Goal: Task Accomplishment & Management: Manage account settings

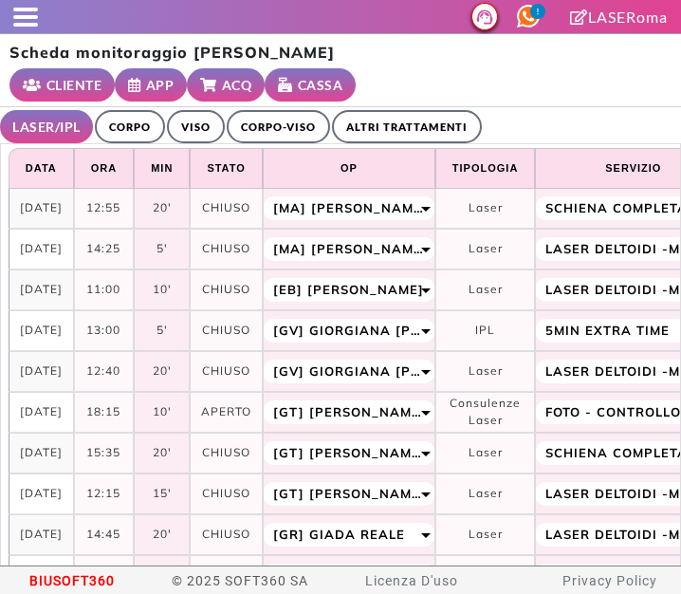
select select "**"
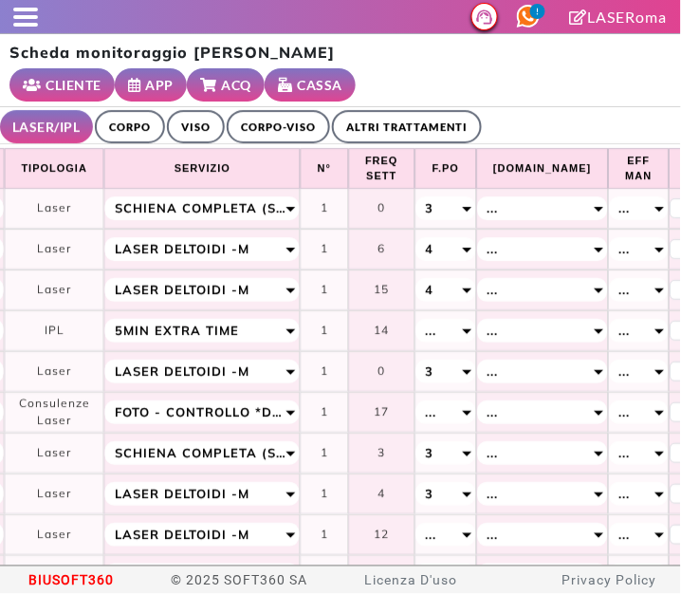
scroll to position [0, 433]
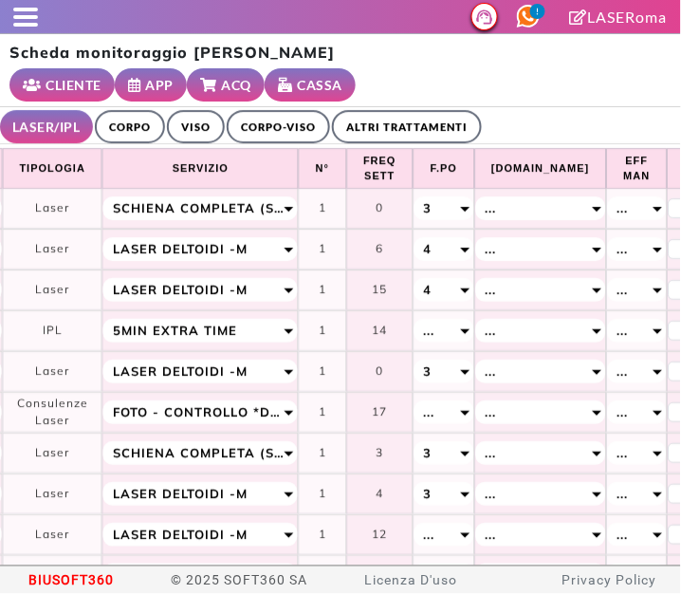
click at [19, 16] on span at bounding box center [25, 17] width 25 height 4
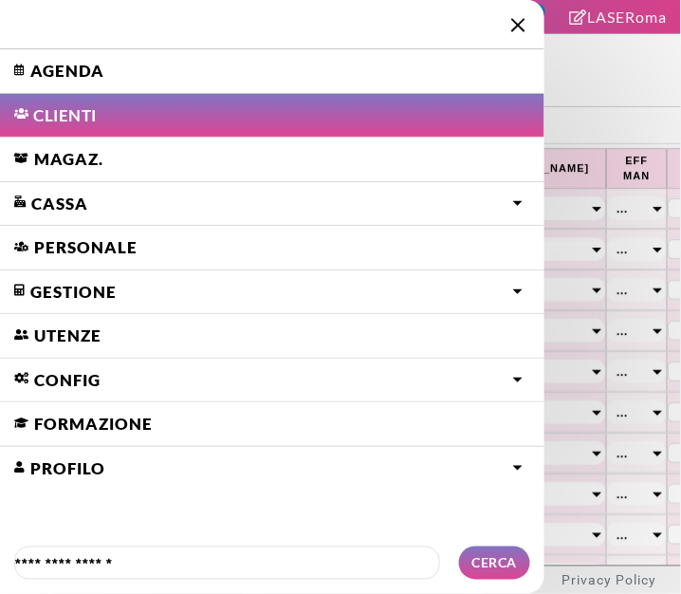
click at [40, 68] on link "Agenda" at bounding box center [272, 71] width 545 height 44
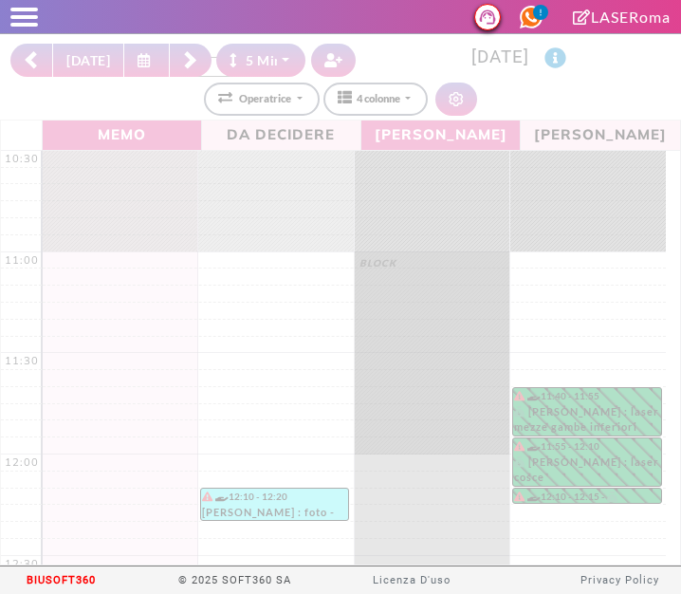
select select "*"
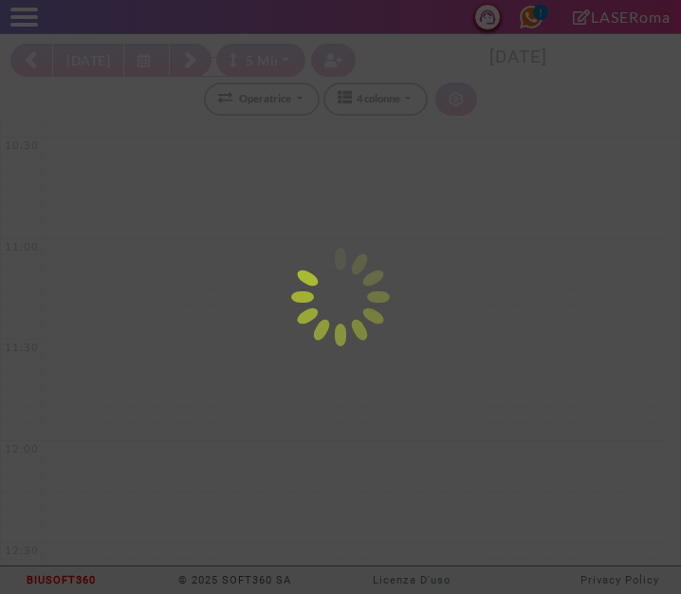
select select "*"
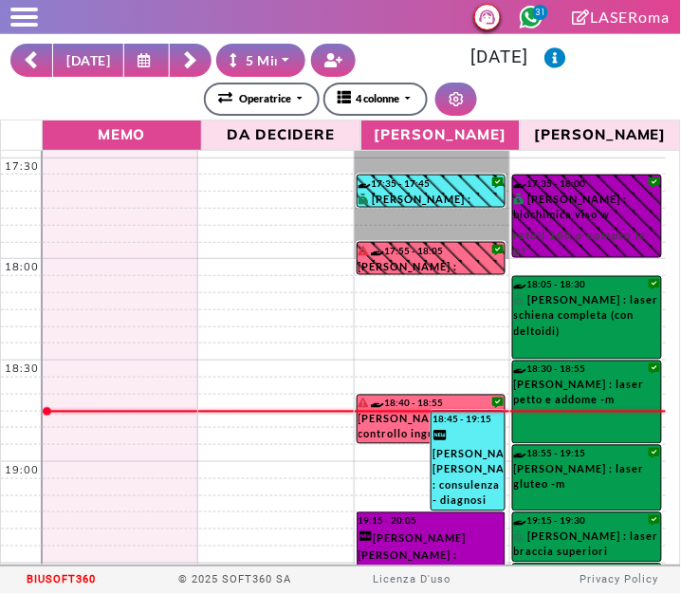
scroll to position [1437, 0]
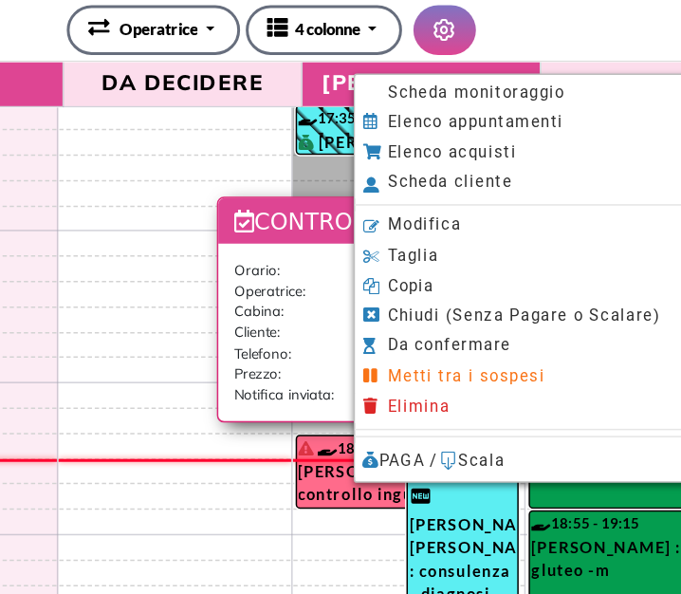
click at [533, 141] on span "Scheda monitoraggio" at bounding box center [478, 141] width 119 height 12
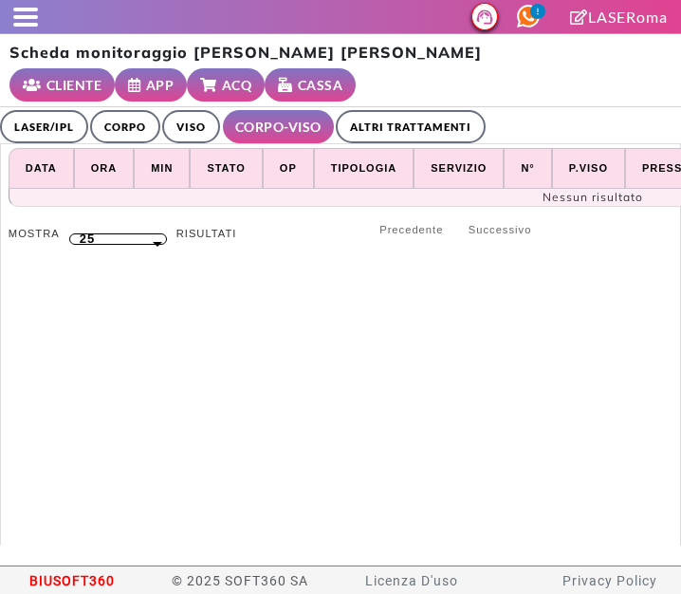
select select "**"
click at [41, 124] on link "LASER/IPL" at bounding box center [44, 126] width 88 height 33
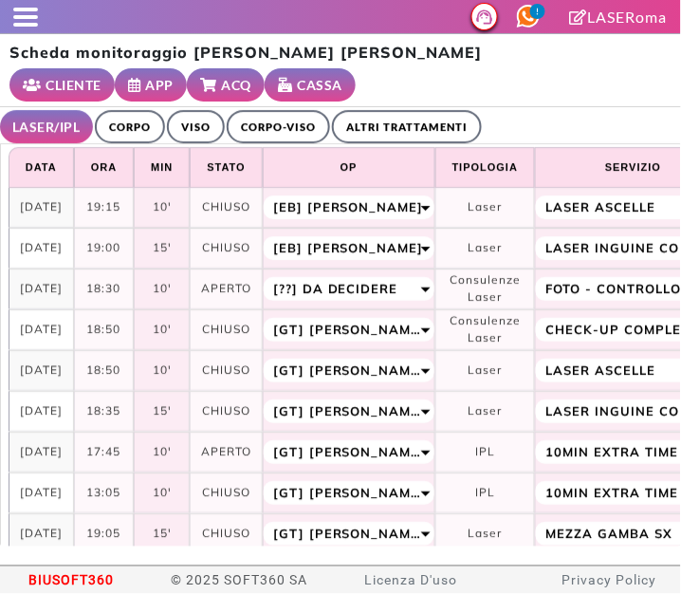
scroll to position [1, 3]
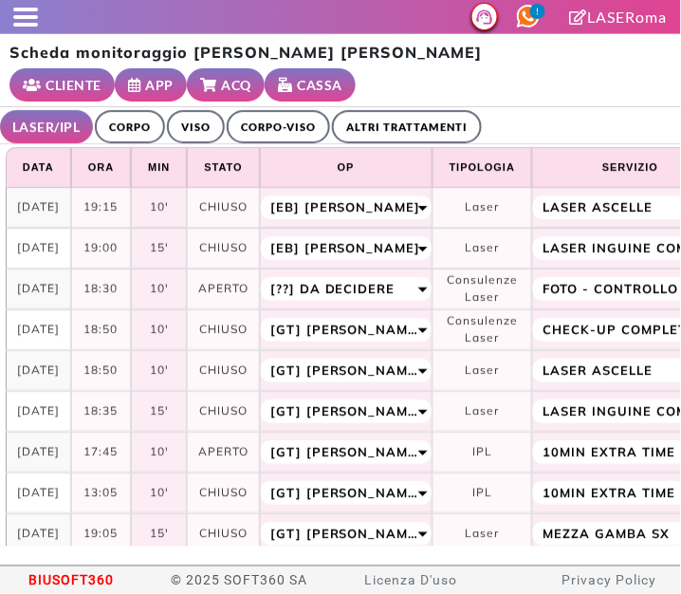
click at [29, 25] on span at bounding box center [25, 25] width 25 height 4
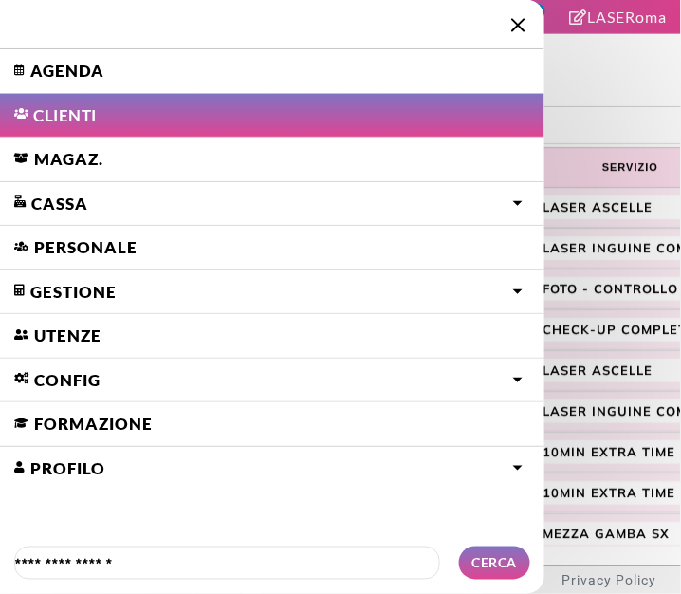
click at [60, 74] on link "Agenda" at bounding box center [272, 71] width 545 height 44
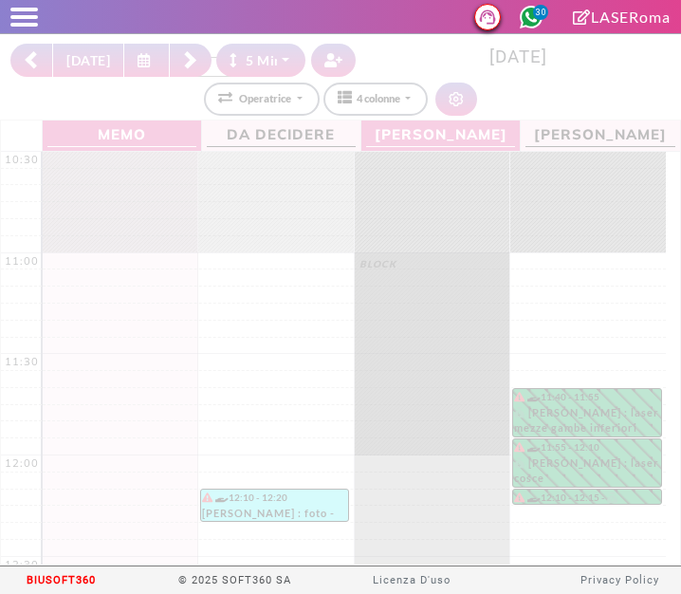
select select "*"
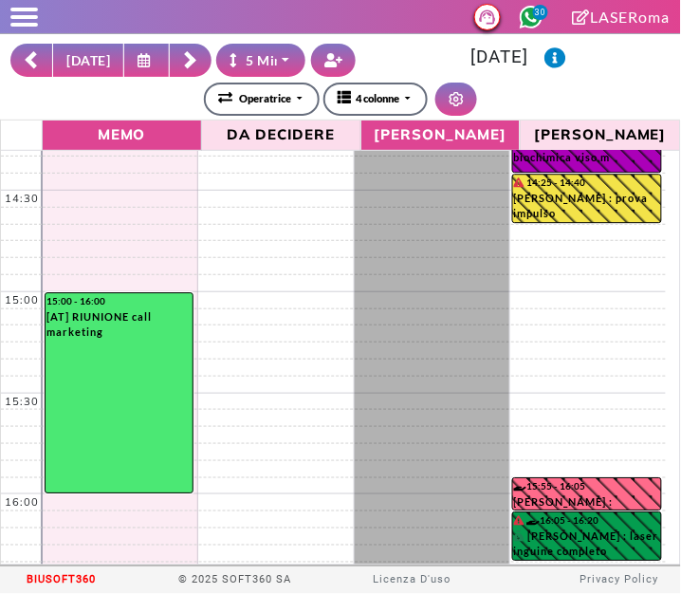
scroll to position [1510, 0]
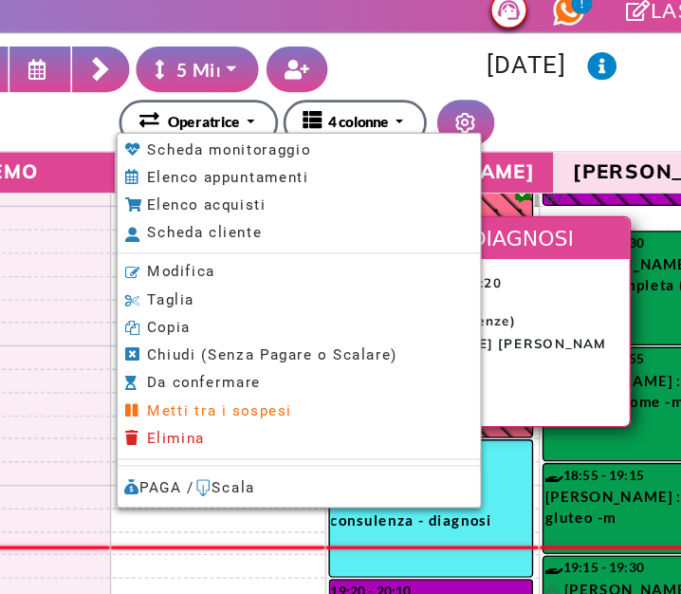
click at [239, 209] on span "Modifica" at bounding box center [249, 207] width 49 height 12
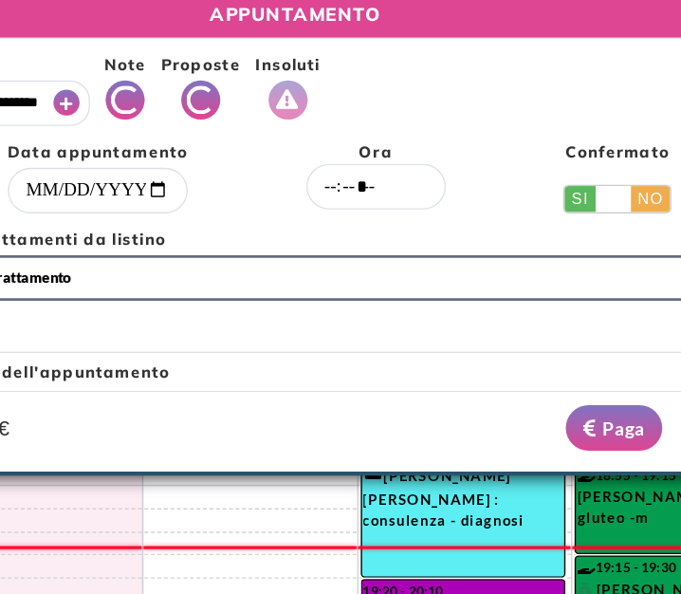
scroll to position [0, 50]
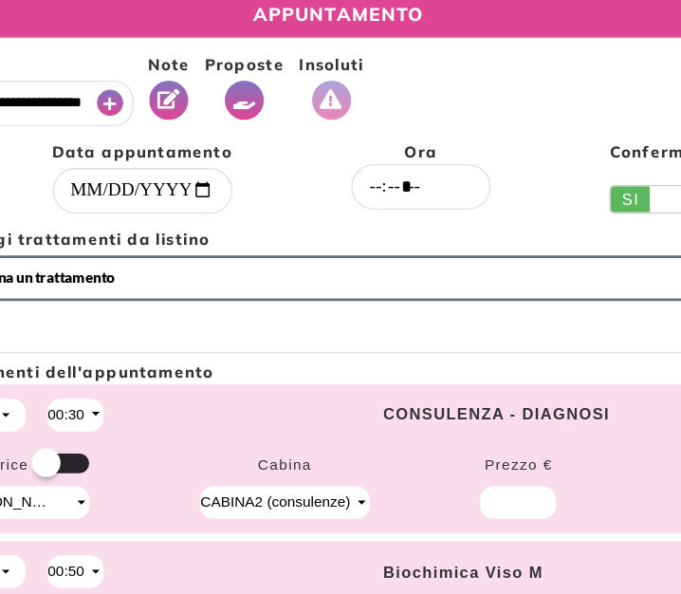
select select "*****"
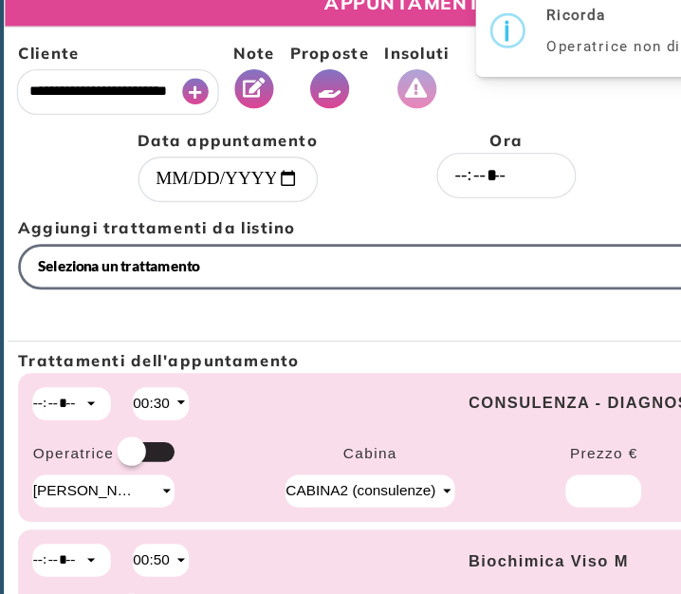
click at [232, 86] on icon "Vedi Proposte" at bounding box center [240, 82] width 17 height 14
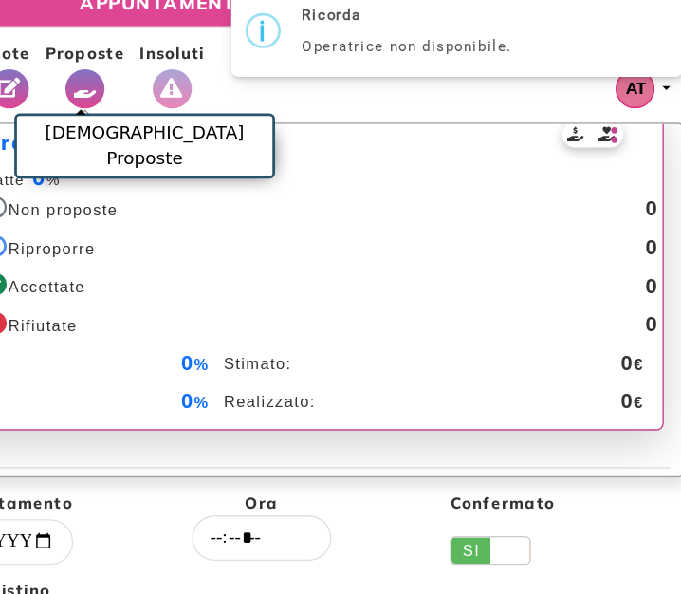
scroll to position [0, 0]
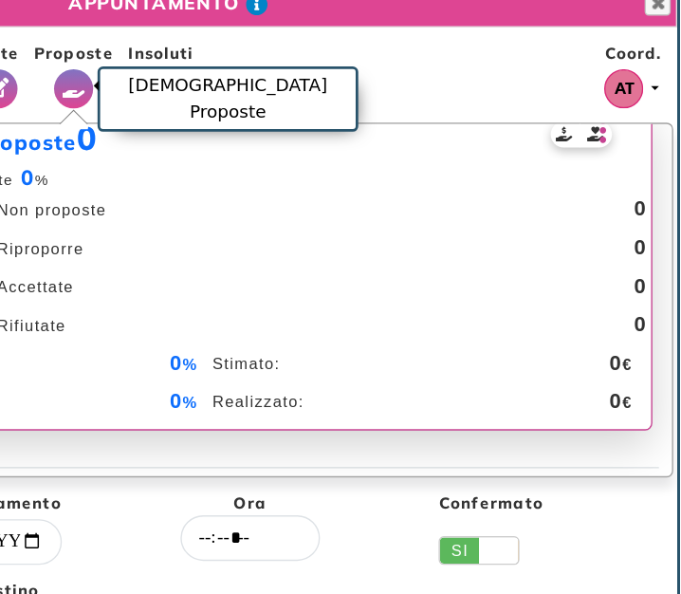
click at [621, 114] on icon at bounding box center [627, 113] width 12 height 27
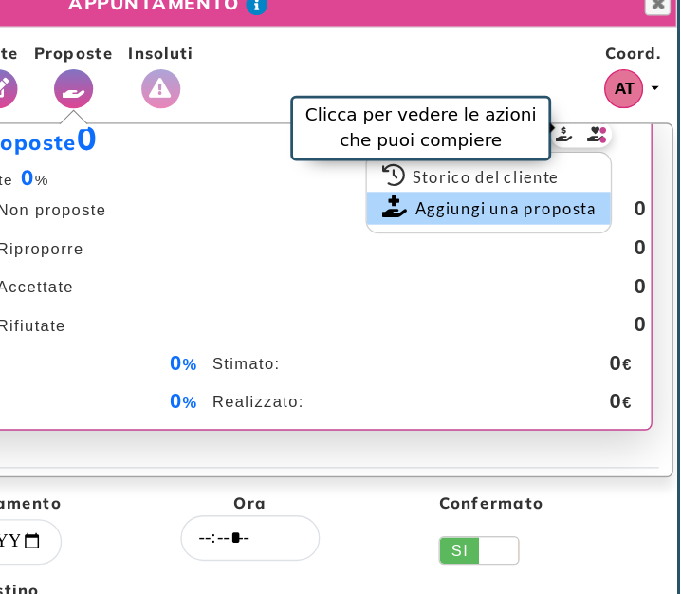
click at [545, 177] on link "Aggiungi una proposta" at bounding box center [543, 170] width 177 height 24
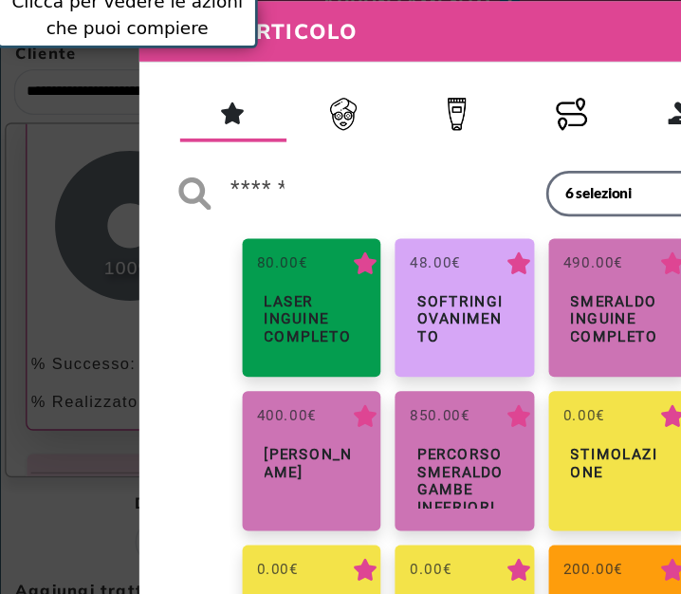
click at [412, 93] on img "button" at bounding box center [418, 101] width 24 height 24
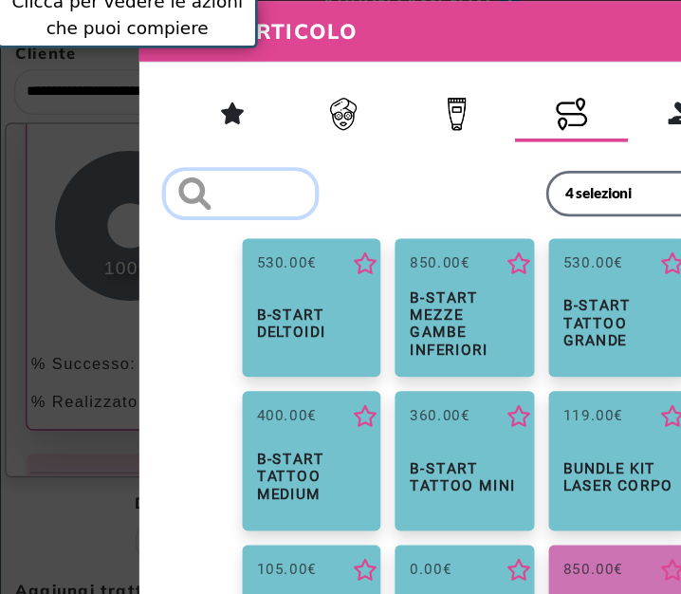
click at [204, 159] on input "search" at bounding box center [176, 158] width 109 height 33
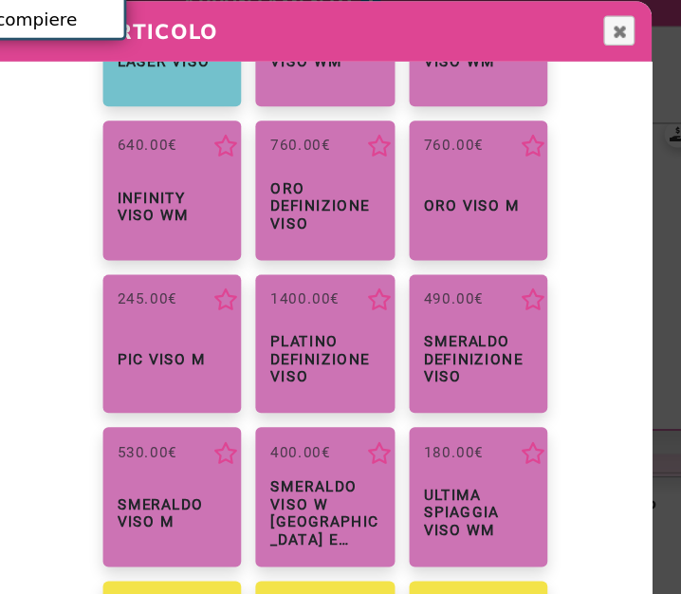
scroll to position [196, 0]
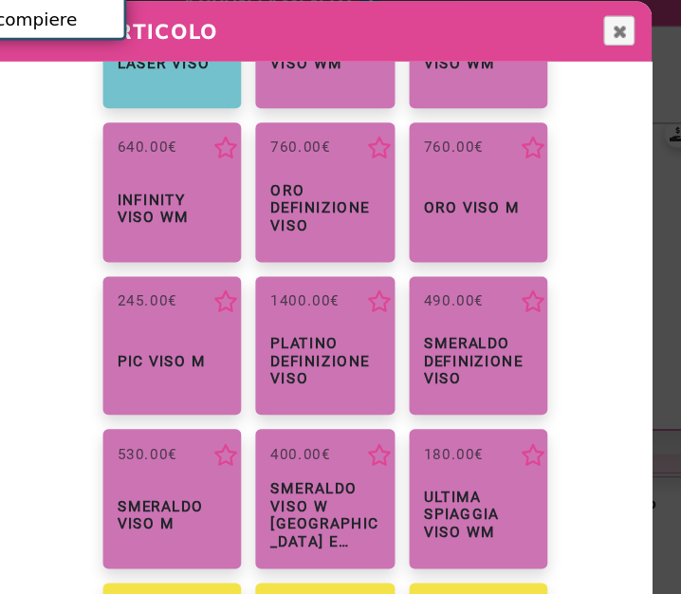
type input "****"
